Goal: Task Accomplishment & Management: Manage account settings

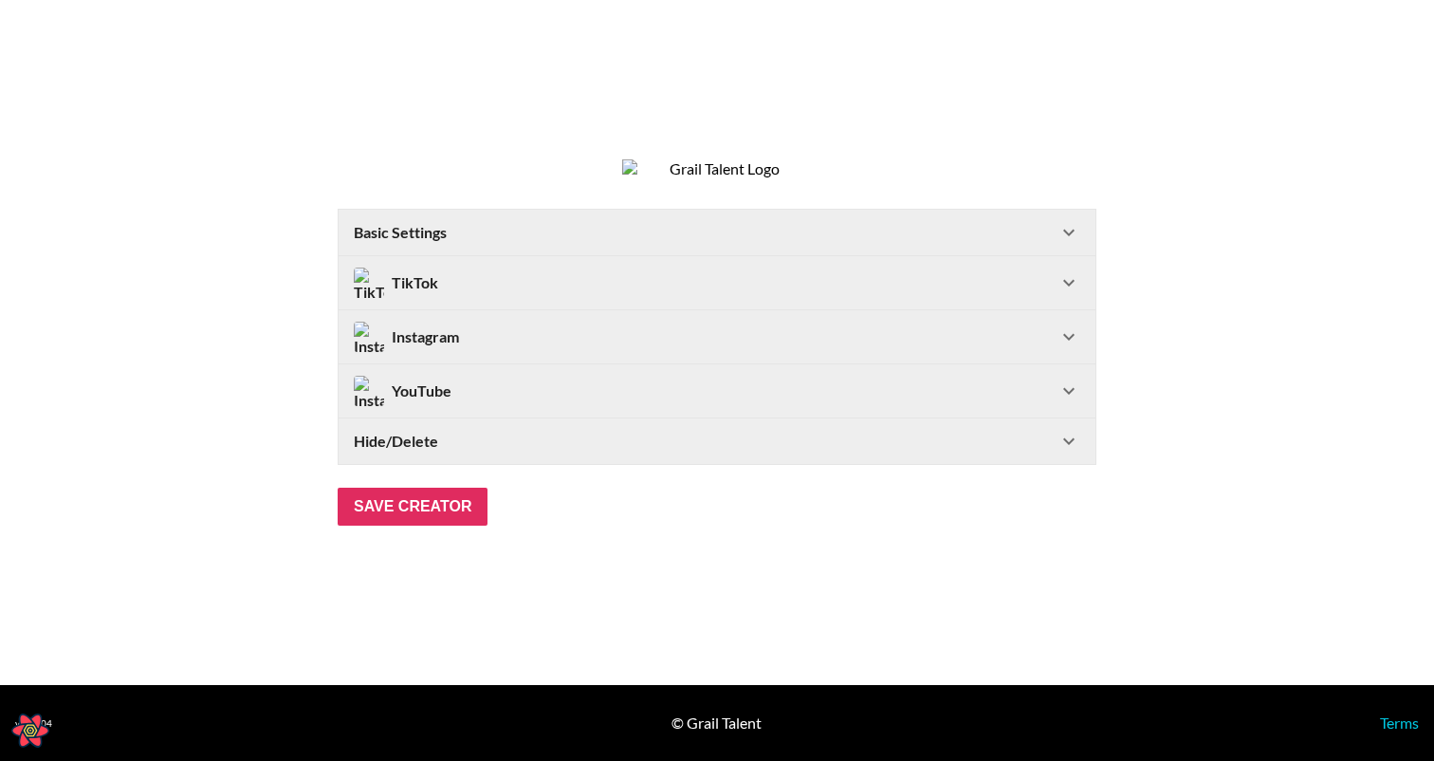
select select "USD"
click at [1052, 242] on div "Basic Settings" at bounding box center [706, 232] width 704 height 19
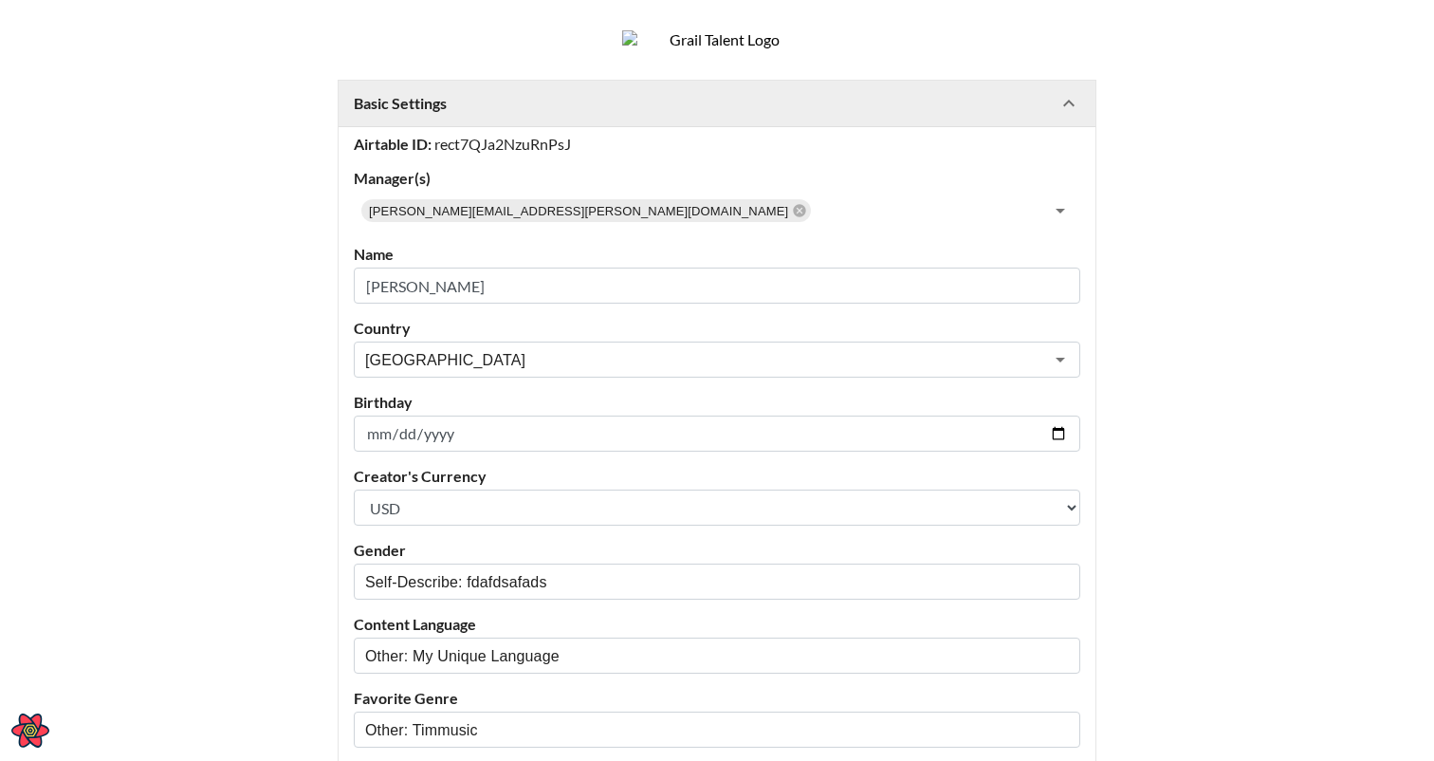
click at [1010, 126] on Settings-header "Basic Settings" at bounding box center [717, 104] width 757 height 46
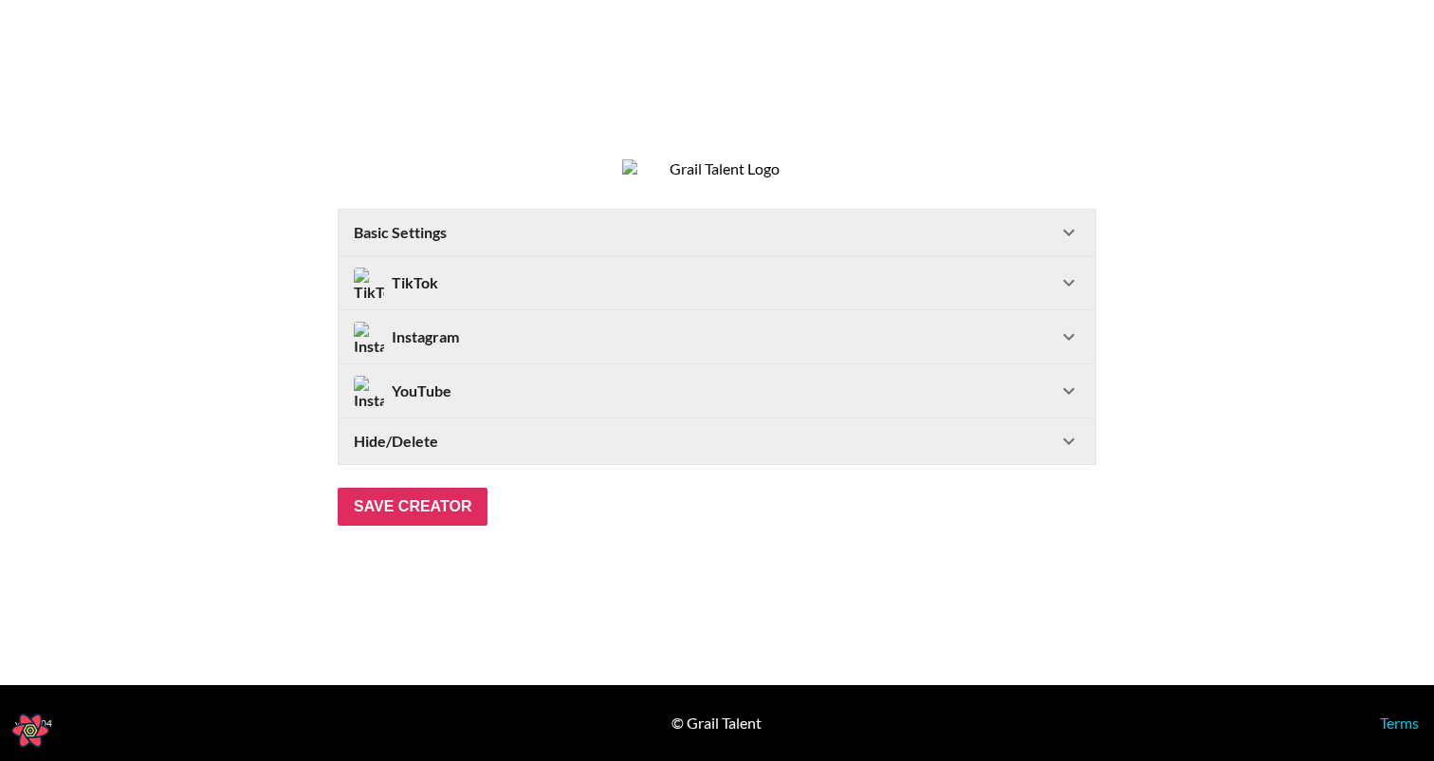
click at [956, 274] on div "TikTok" at bounding box center [717, 282] width 757 height 53
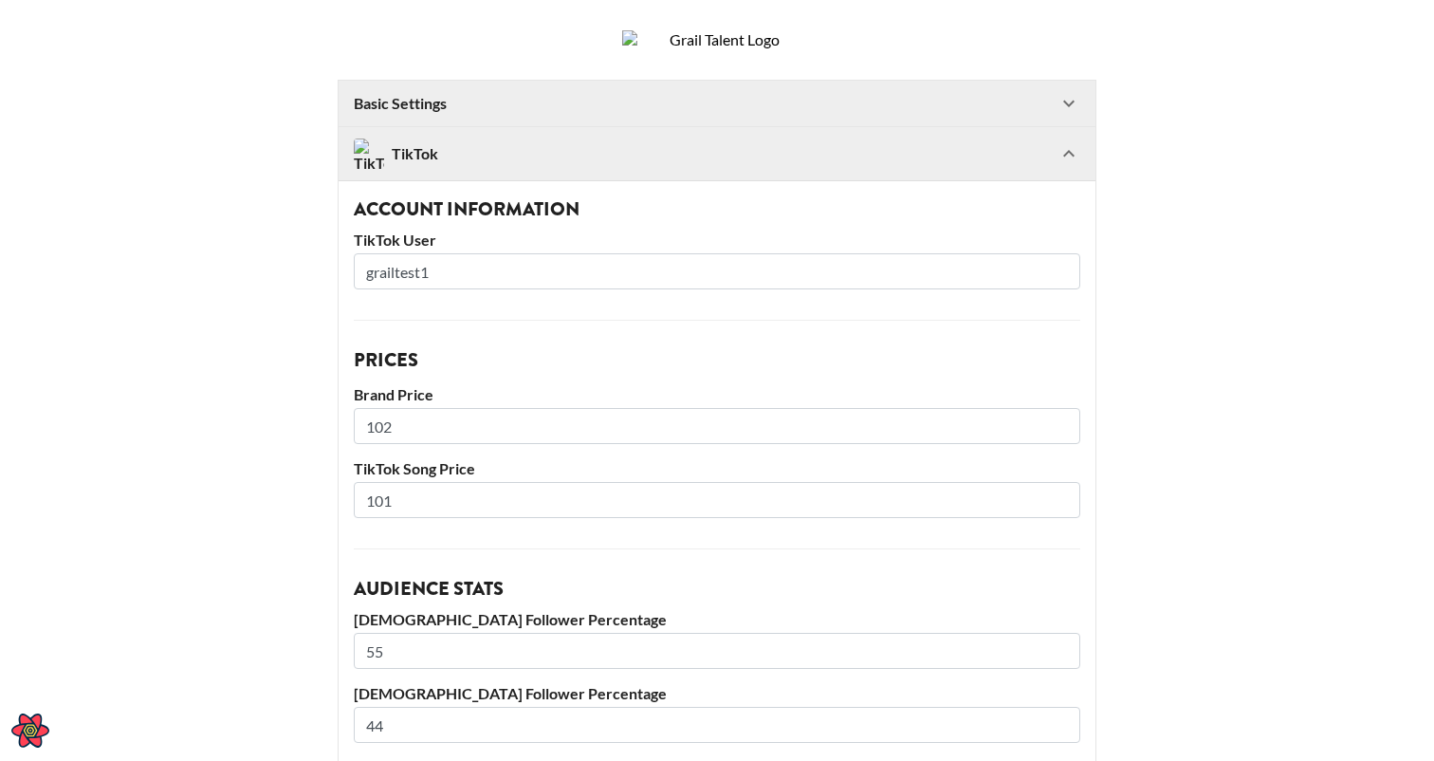
click at [959, 214] on div "Account Information TikTok User grailtest1 Prices Brand Price 102 TikTok Song P…" at bounding box center [717, 624] width 757 height 889
click at [963, 180] on div "TikTok" at bounding box center [717, 153] width 757 height 53
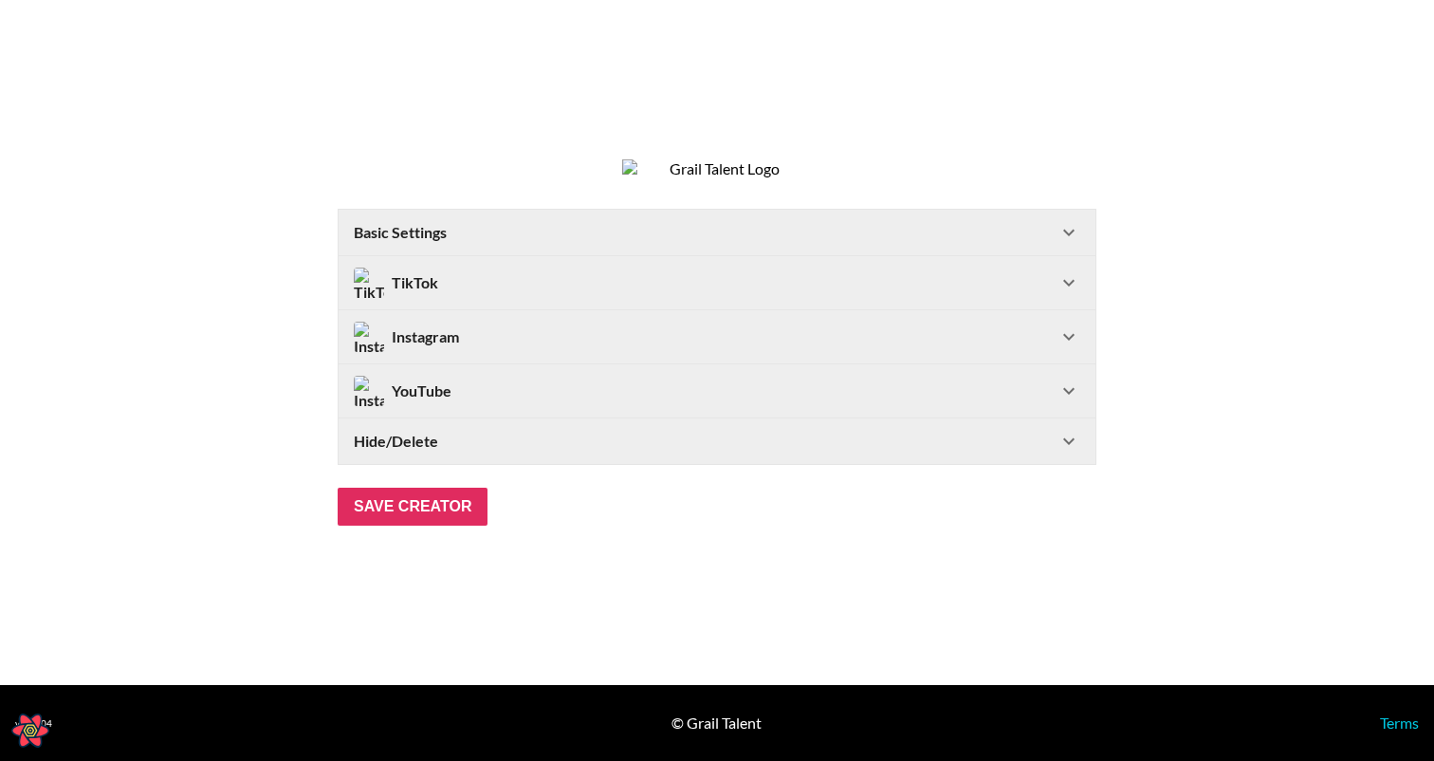
click at [897, 352] on div "Instagram" at bounding box center [706, 337] width 704 height 30
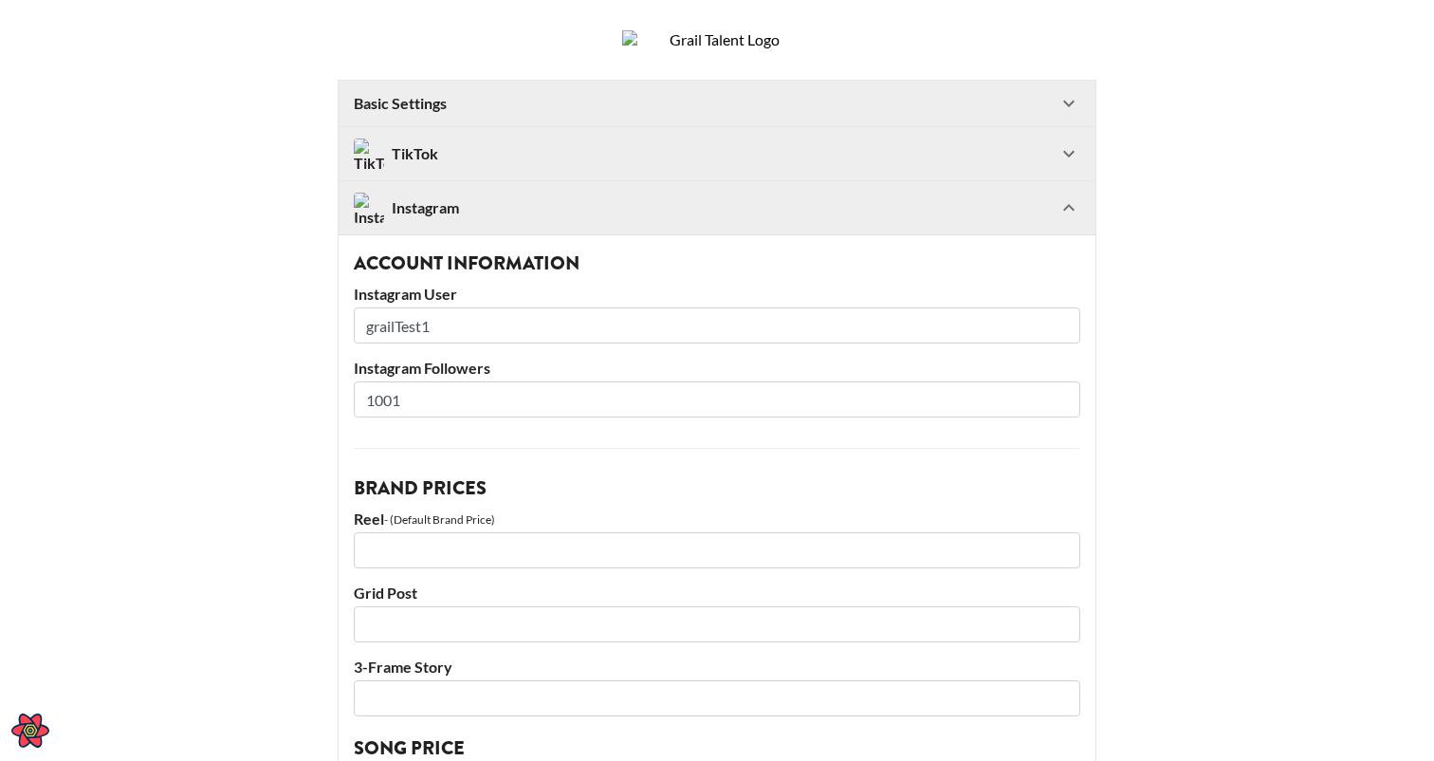
click at [874, 223] on div "Instagram" at bounding box center [706, 208] width 704 height 30
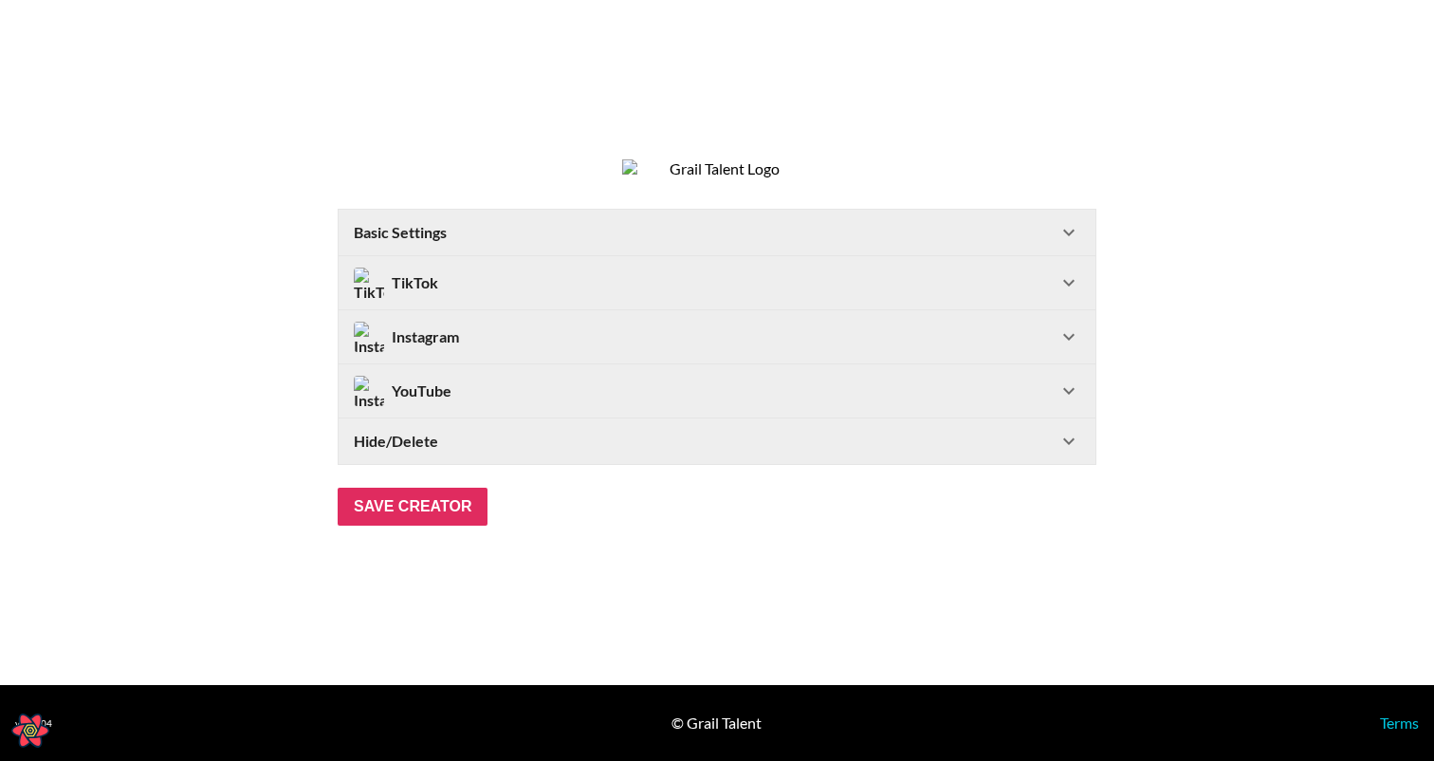
click at [802, 406] on div "YouTube" at bounding box center [706, 391] width 704 height 30
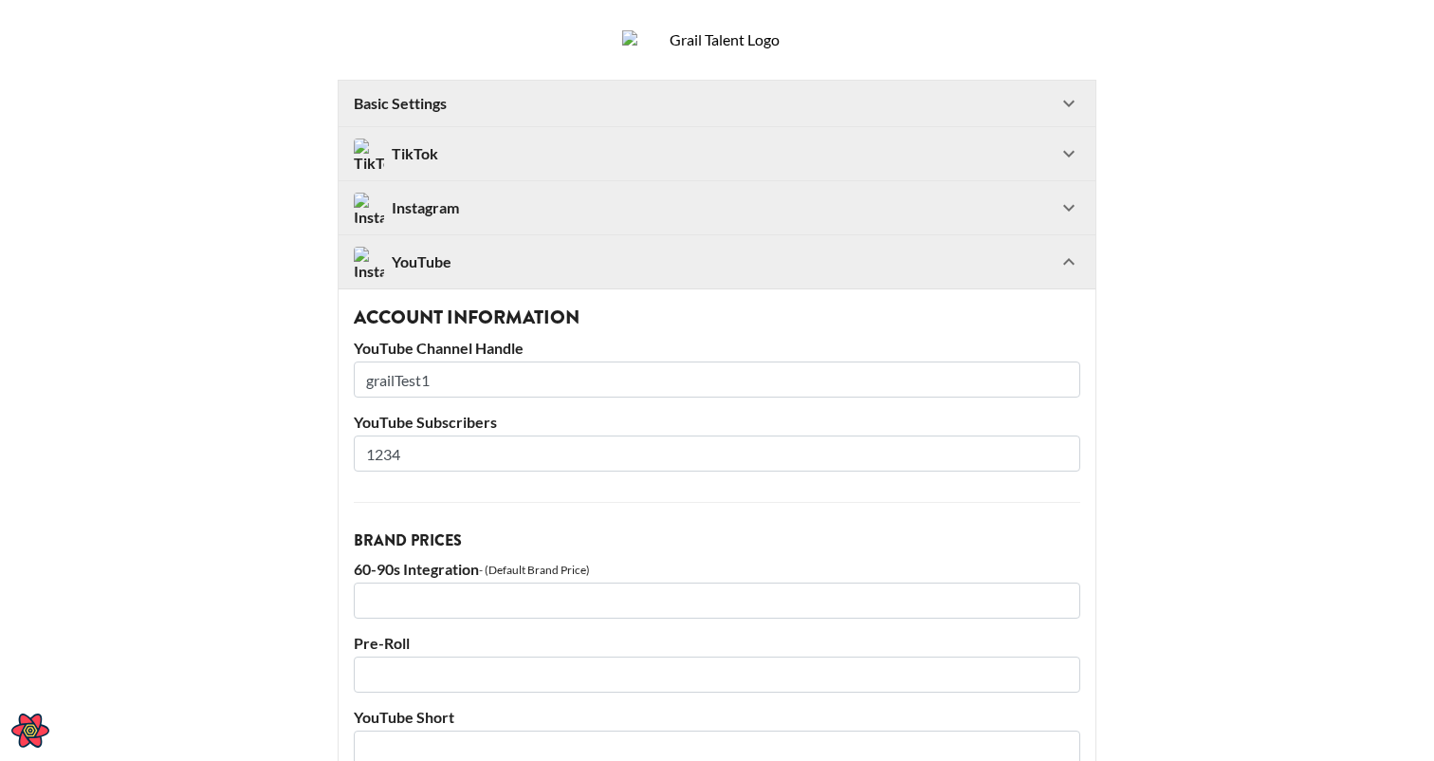
click at [793, 288] on div "YouTube" at bounding box center [717, 261] width 757 height 53
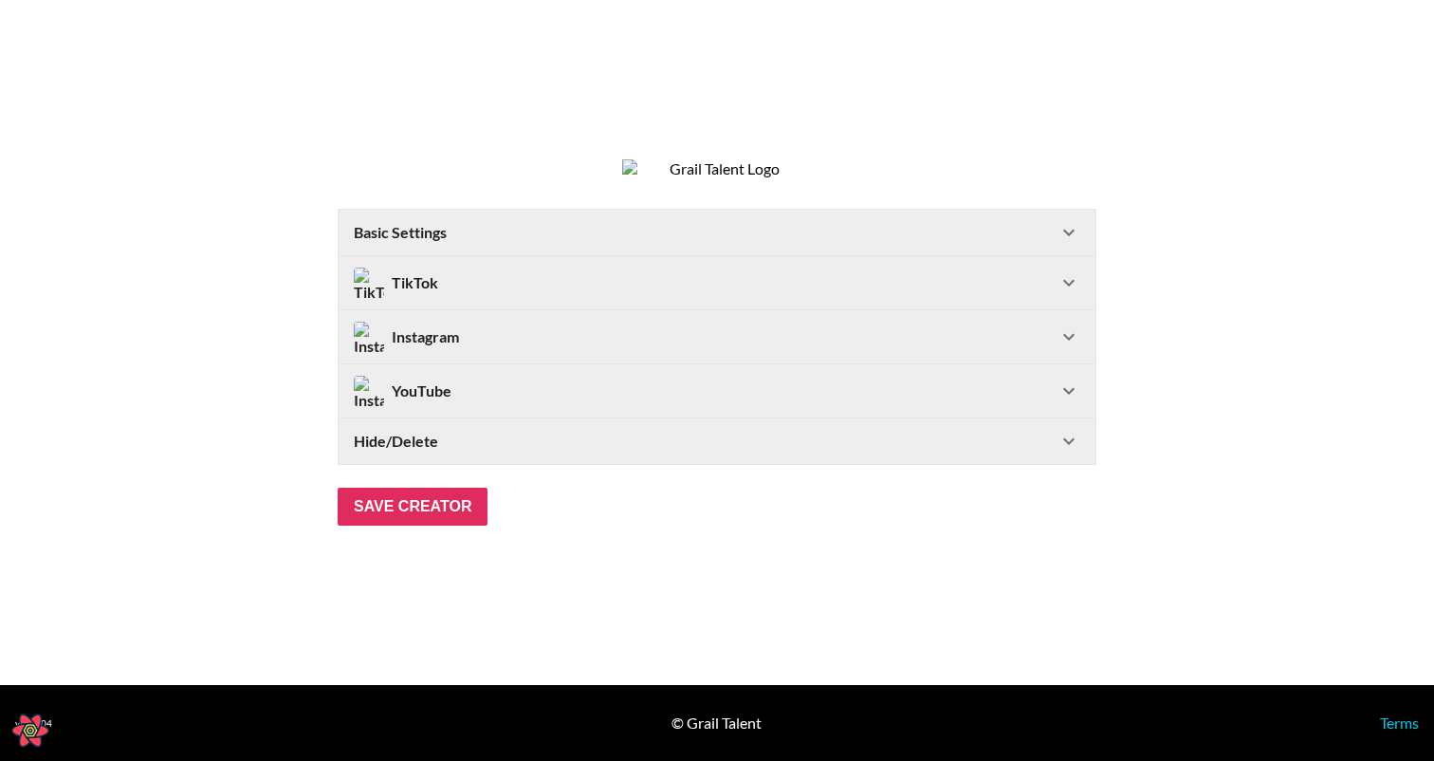
click at [791, 439] on div "Hide/Delete" at bounding box center [717, 441] width 757 height 46
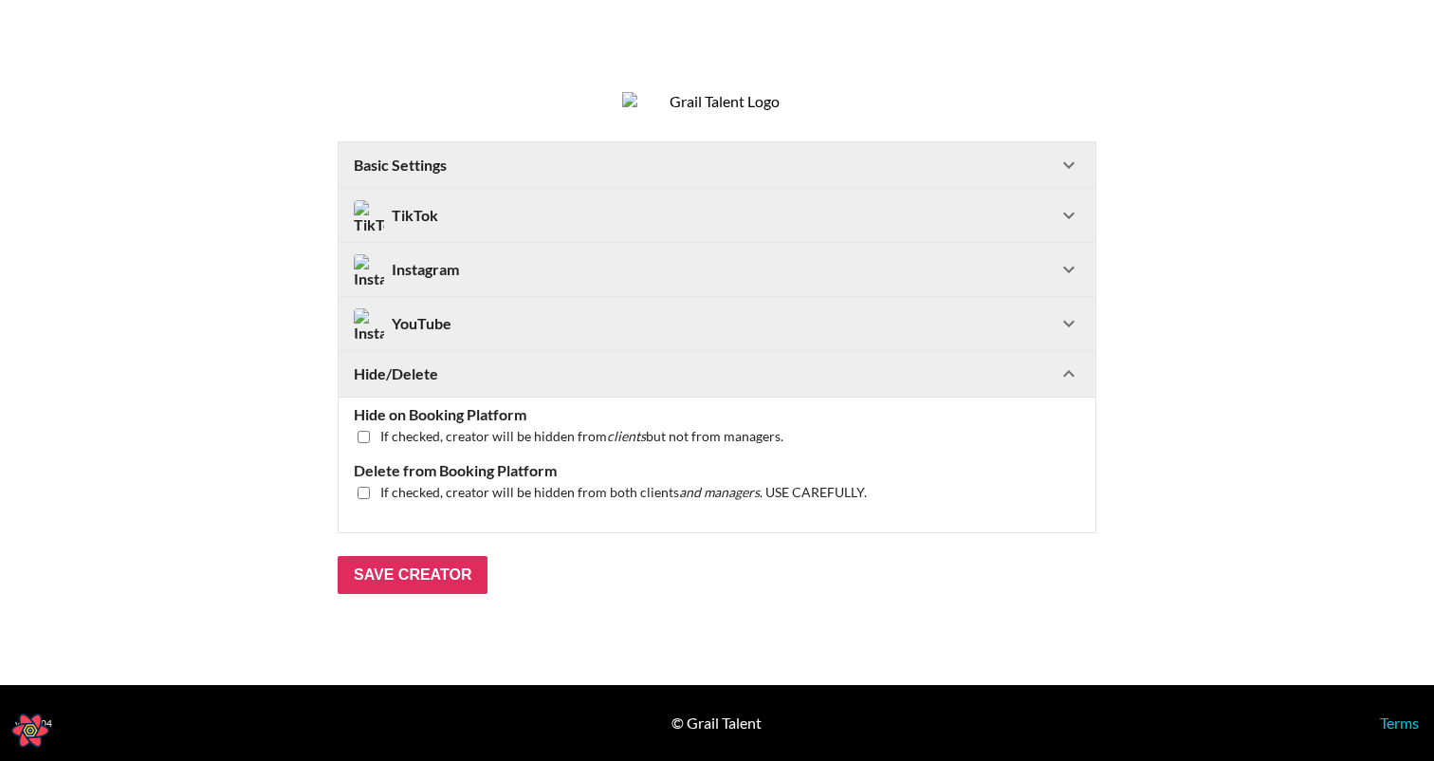
click at [781, 383] on div "Hide/Delete" at bounding box center [706, 373] width 704 height 19
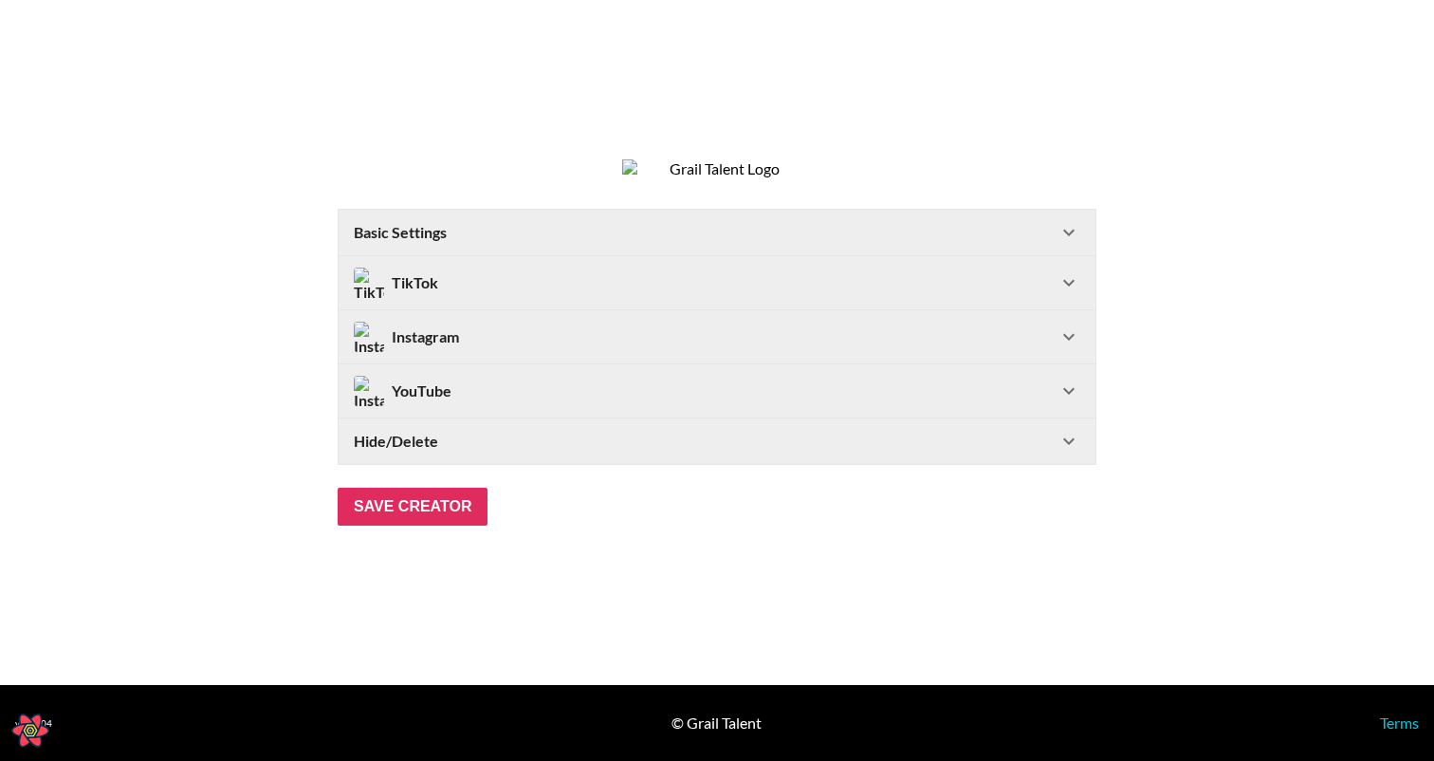
click at [729, 282] on div "TikTok" at bounding box center [706, 282] width 704 height 30
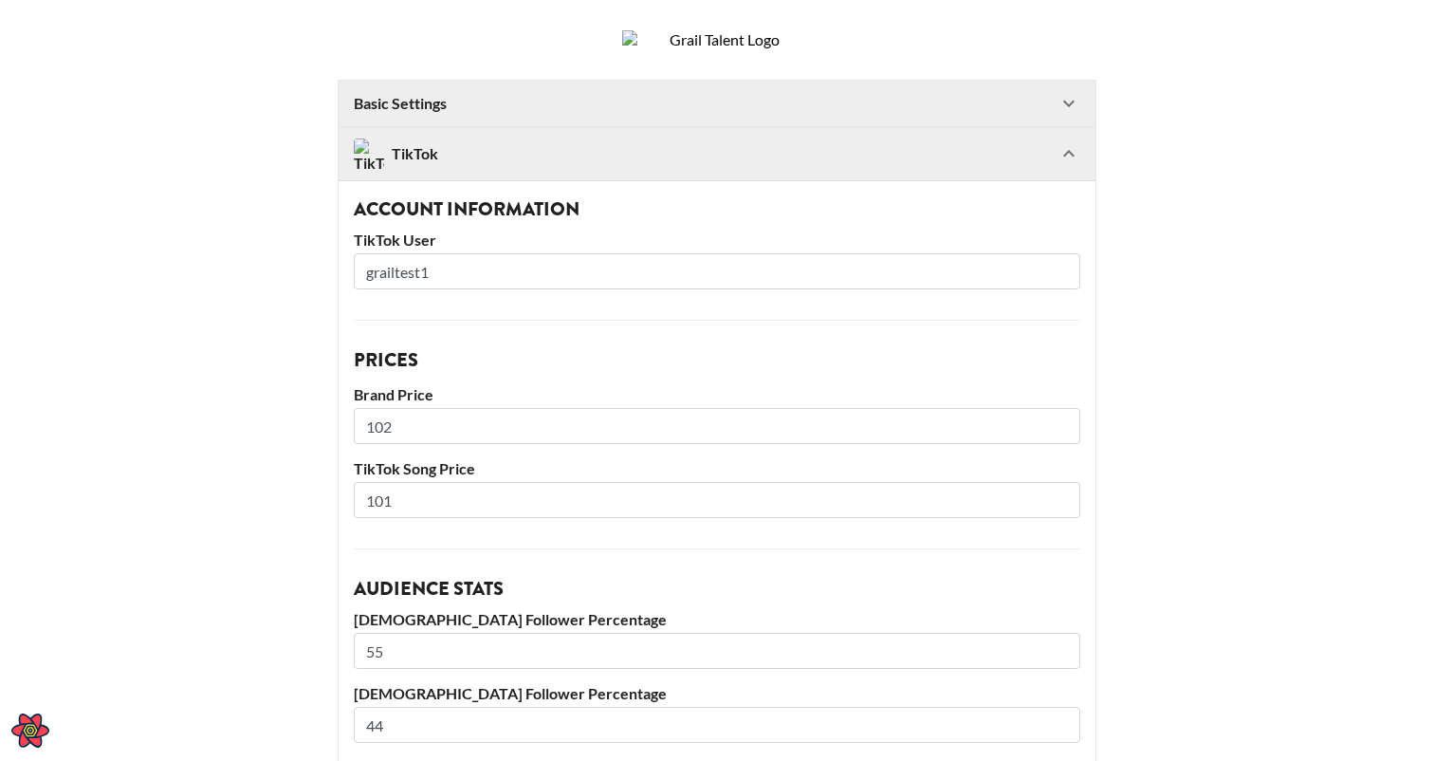
click at [667, 169] on div "TikTok" at bounding box center [706, 153] width 704 height 30
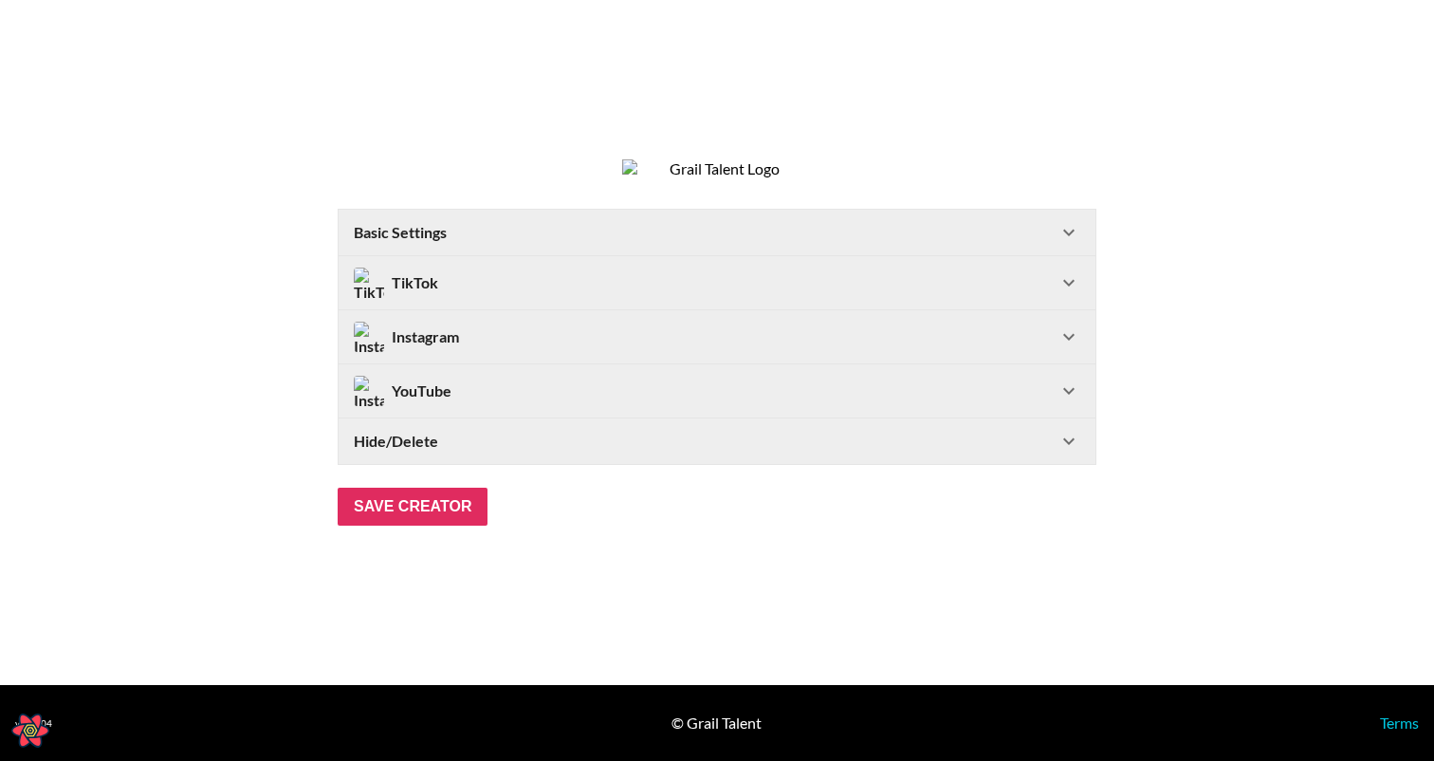
click at [647, 227] on Settings-header "Basic Settings" at bounding box center [717, 233] width 757 height 46
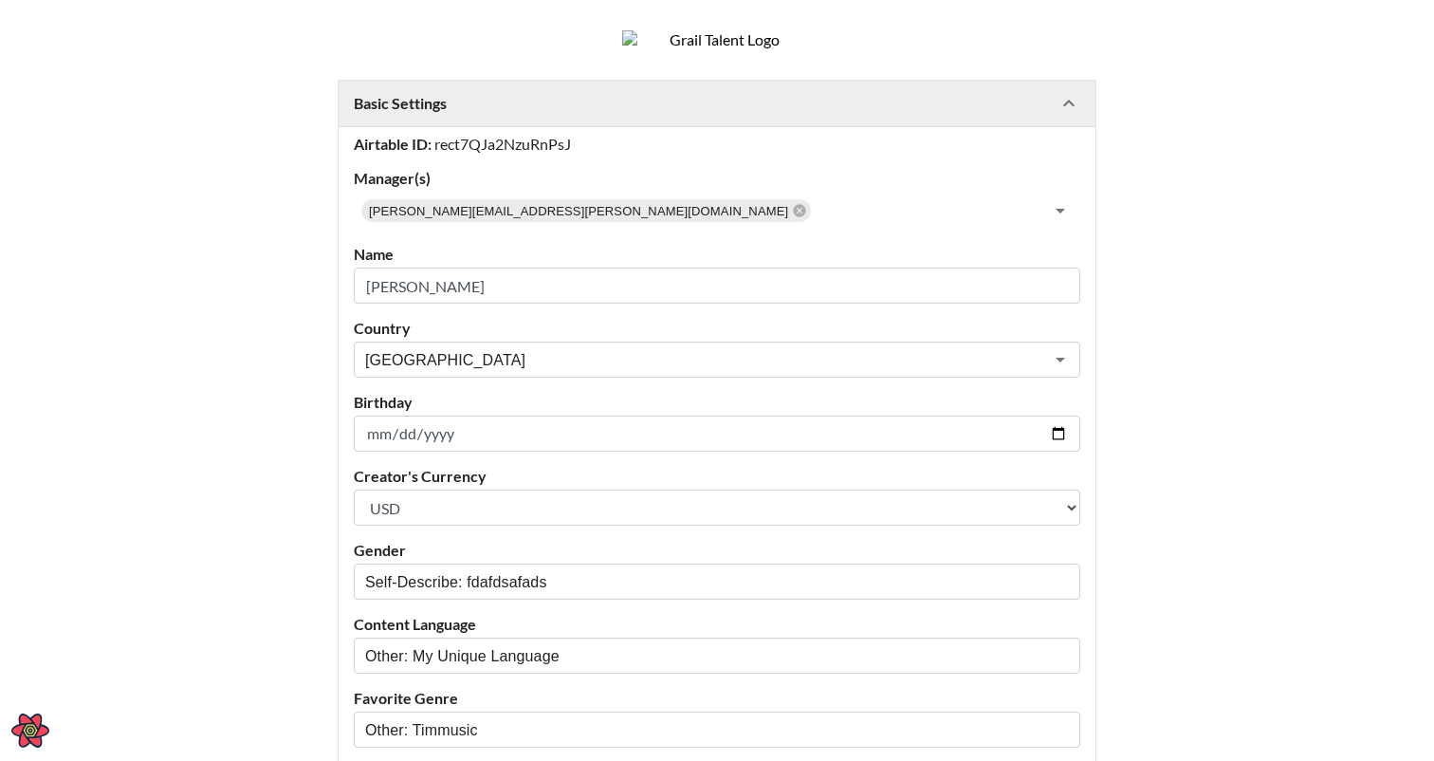
click at [632, 113] on Settings-header "Basic Settings" at bounding box center [717, 104] width 757 height 46
